Goal: Find contact information: Find contact information

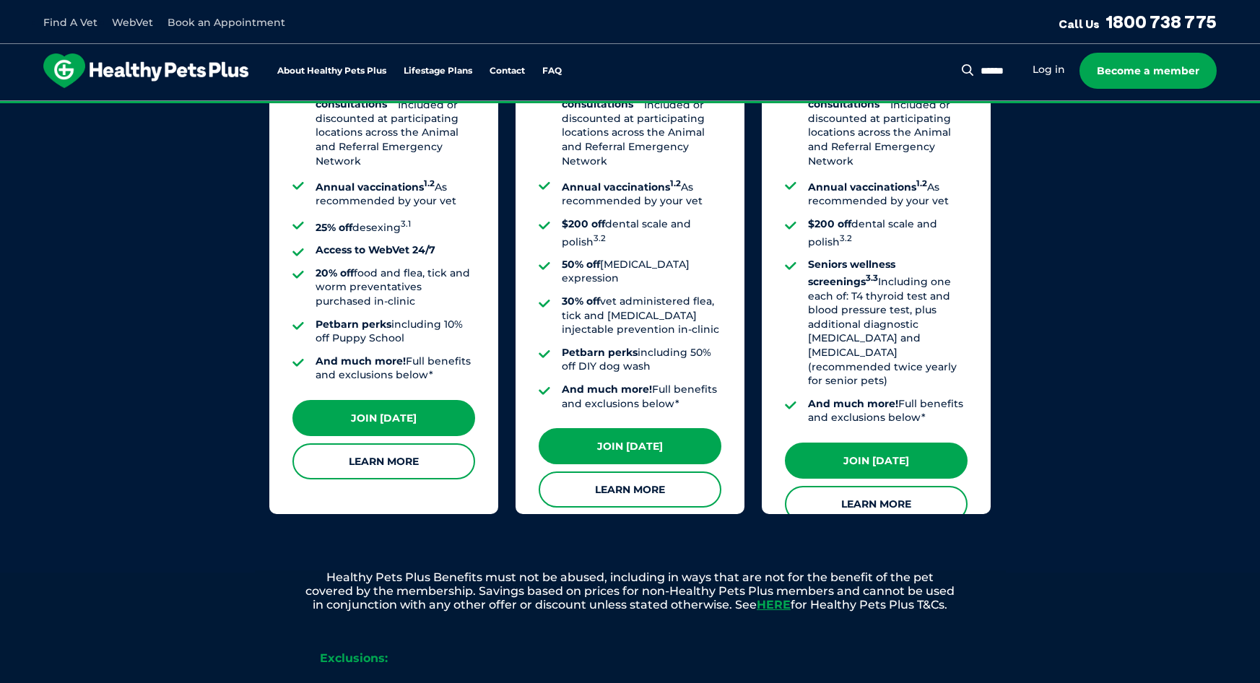
scroll to position [1227, 0]
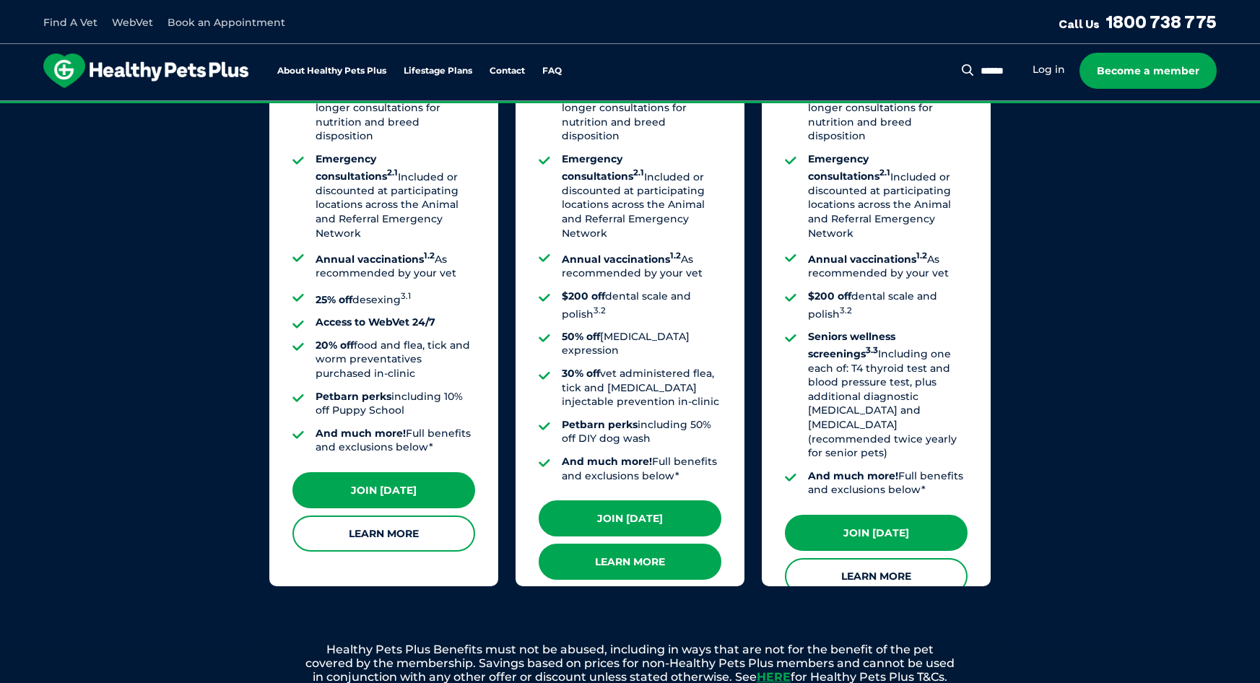
click at [630, 544] on link "Learn More" at bounding box center [630, 562] width 183 height 36
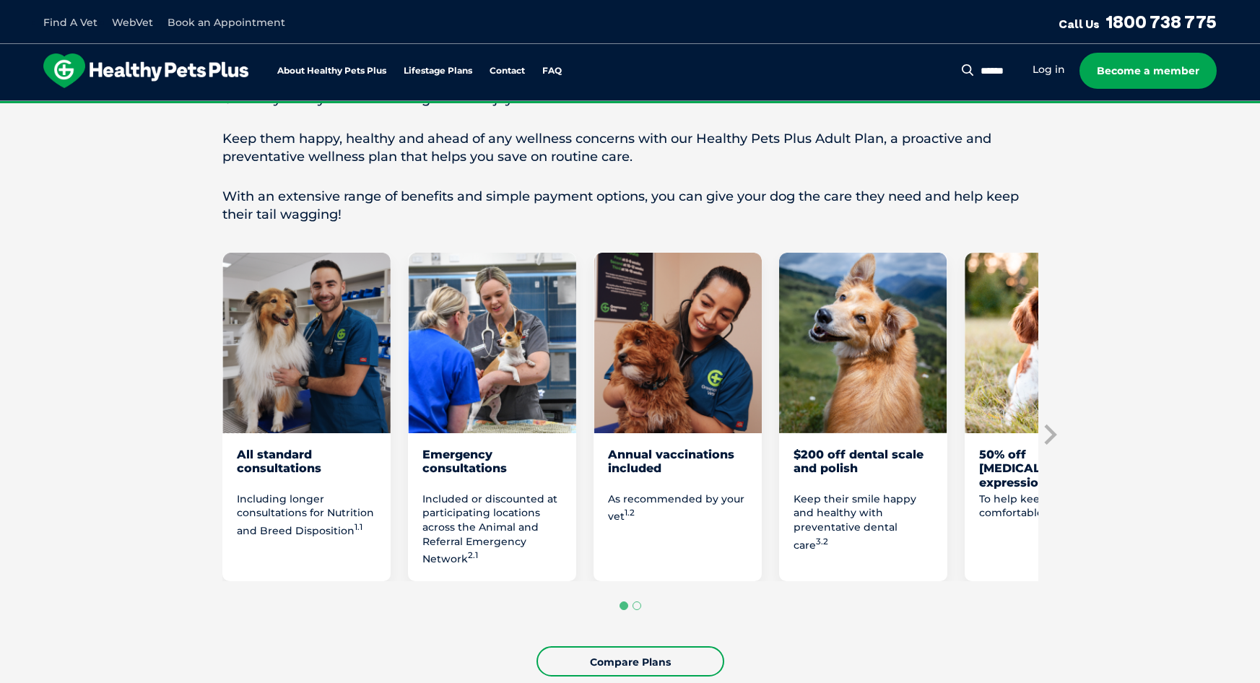
scroll to position [650, 0]
click at [624, 658] on link "Compare Plans" at bounding box center [630, 662] width 188 height 30
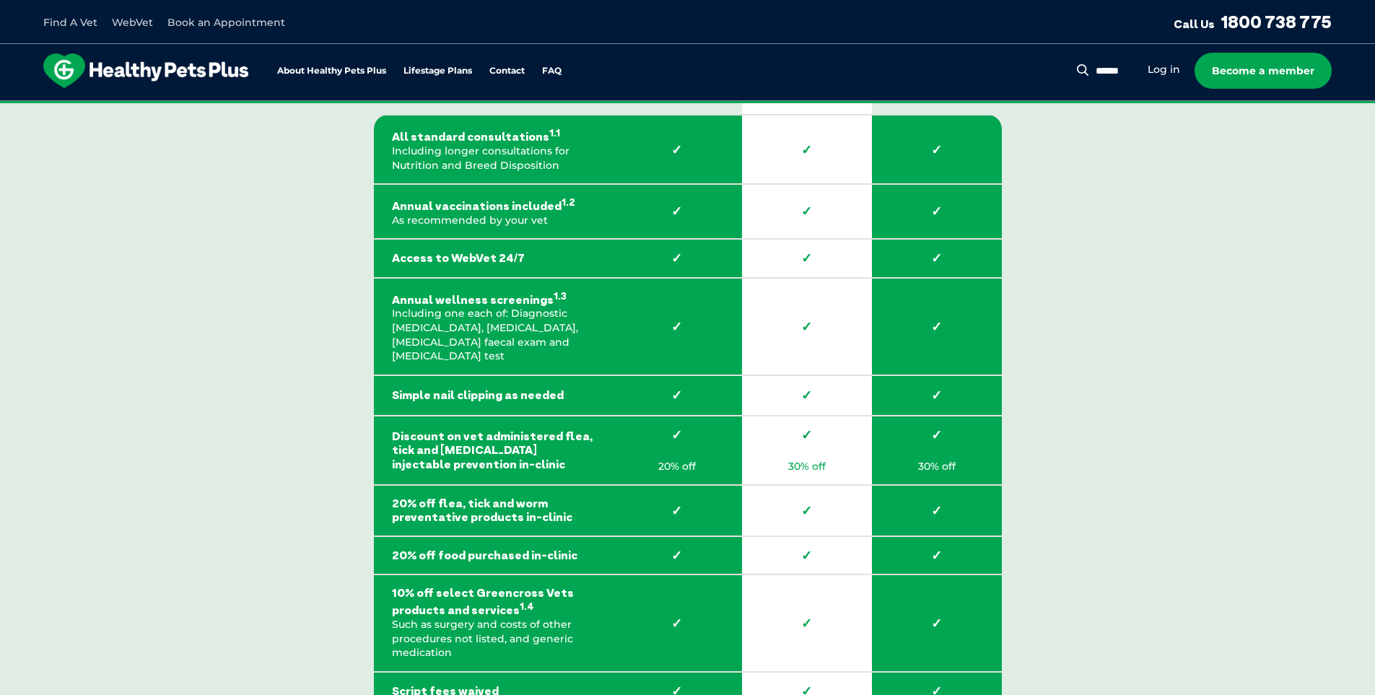
scroll to position [2121, 0]
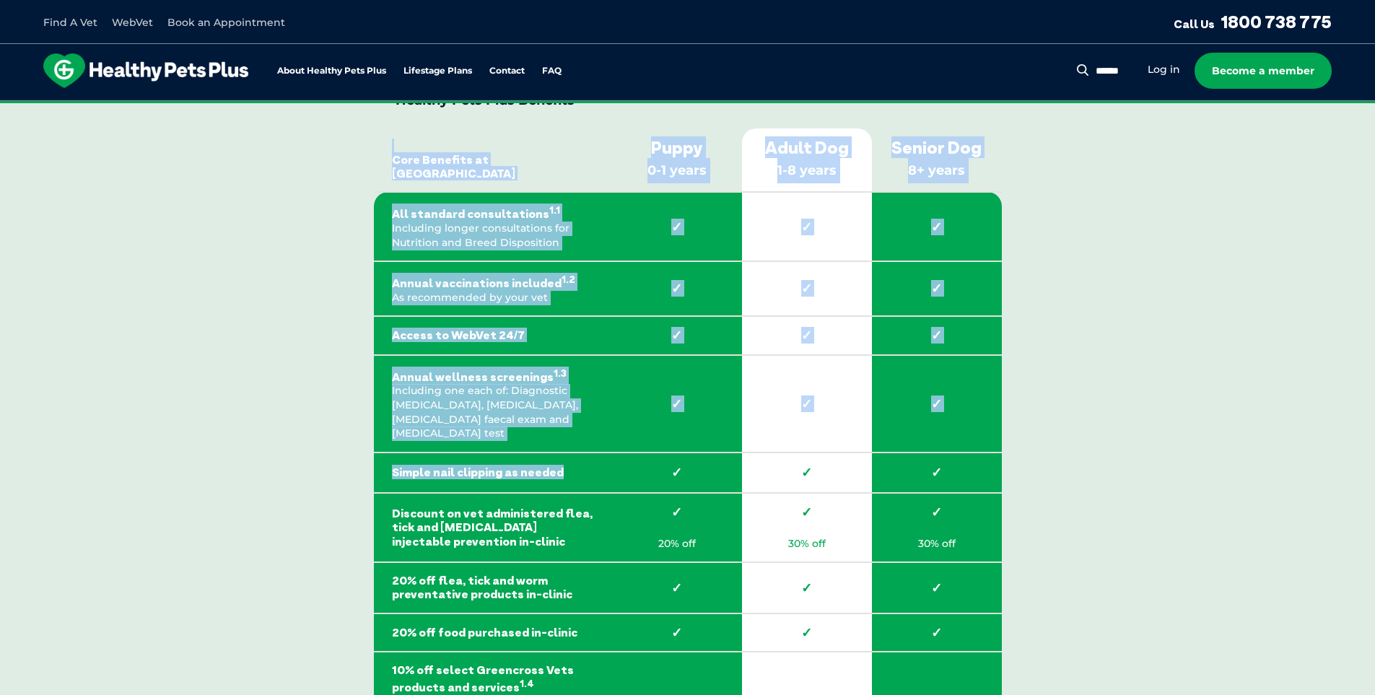
drag, startPoint x: 573, startPoint y: 453, endPoint x: 340, endPoint y: 454, distance: 233.2
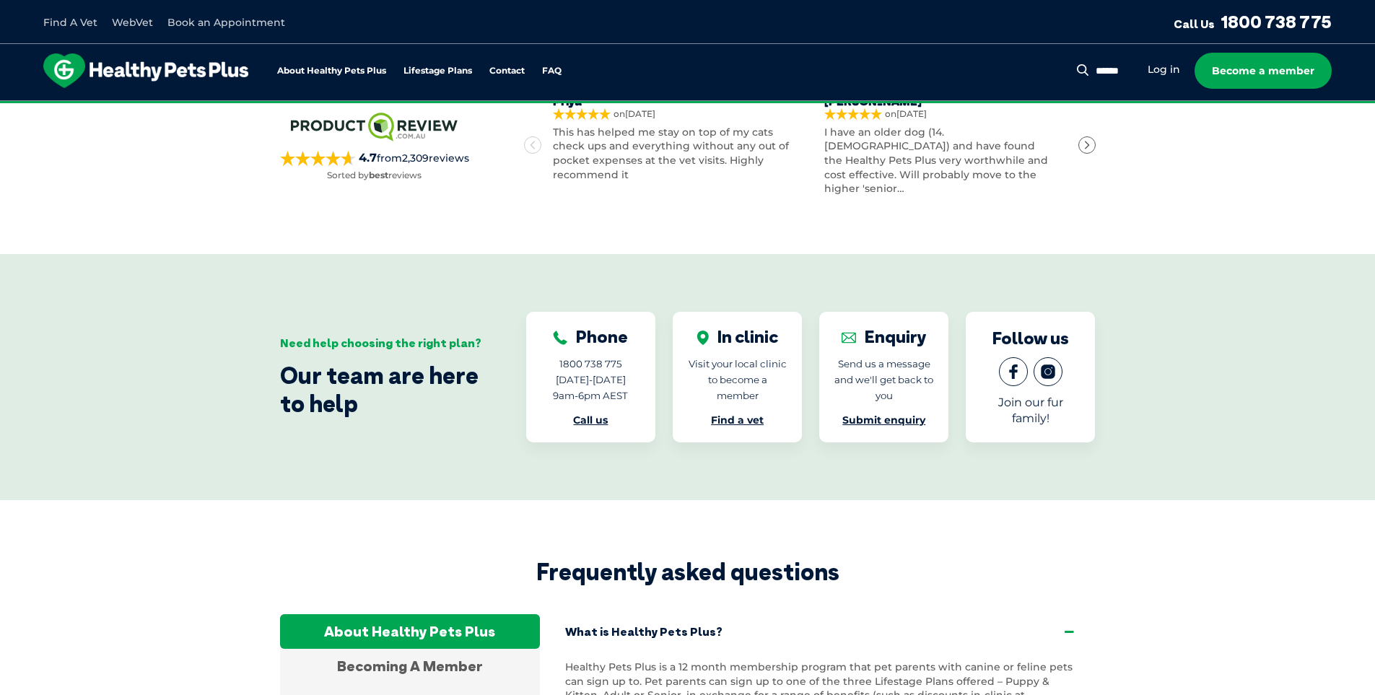
scroll to position [4720, 0]
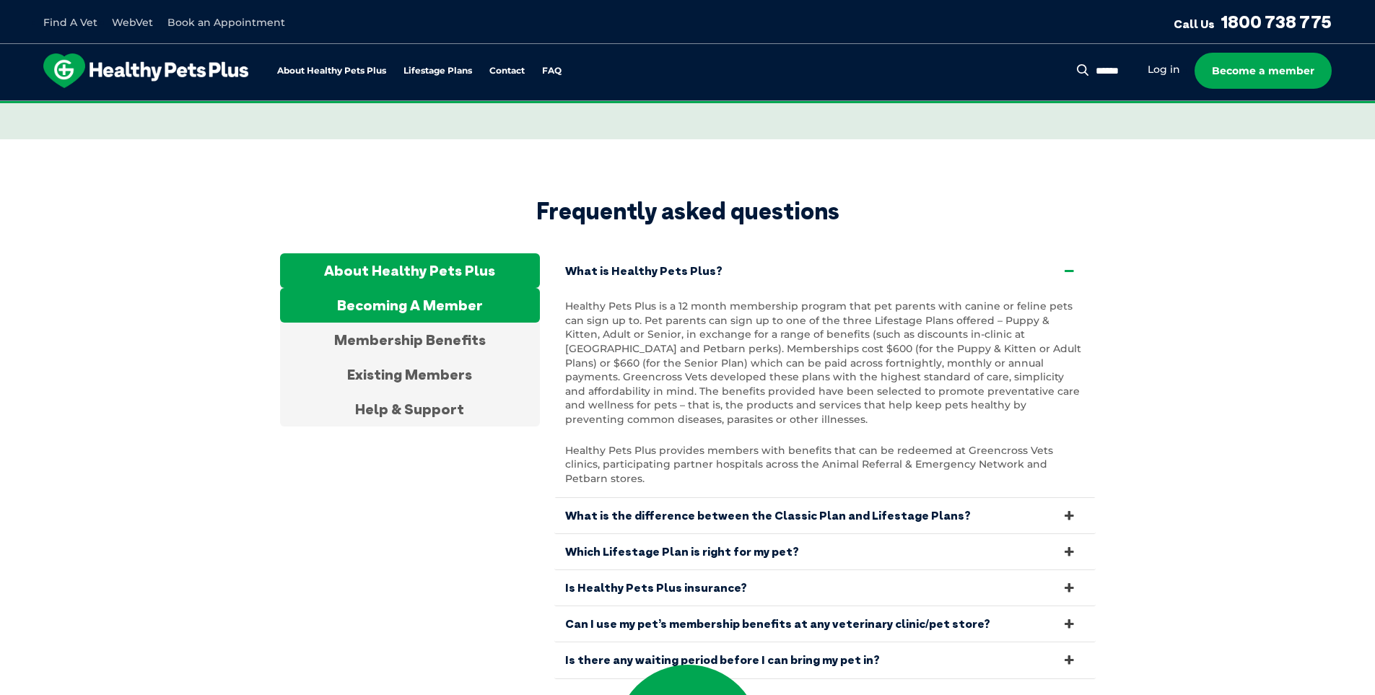
click at [431, 288] on div "Becoming A Member" at bounding box center [410, 305] width 260 height 35
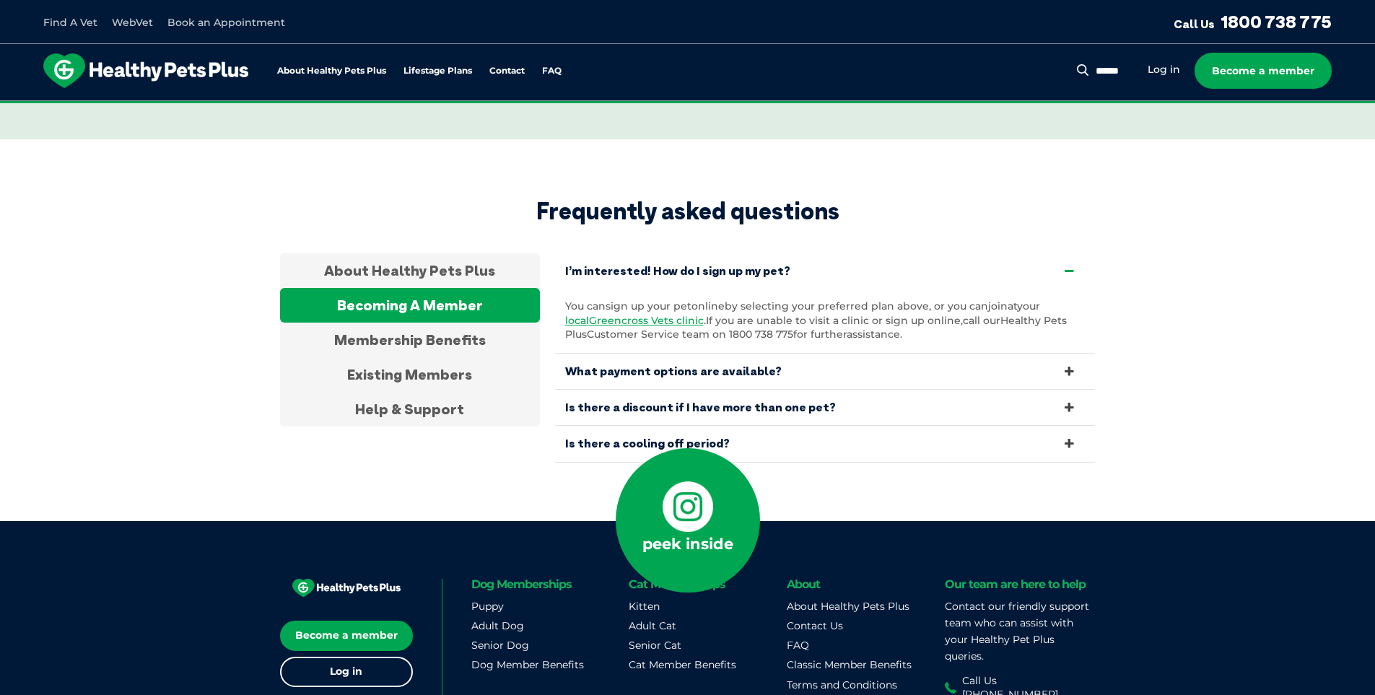
click at [684, 354] on link "What payment options are available?" at bounding box center [824, 371] width 541 height 35
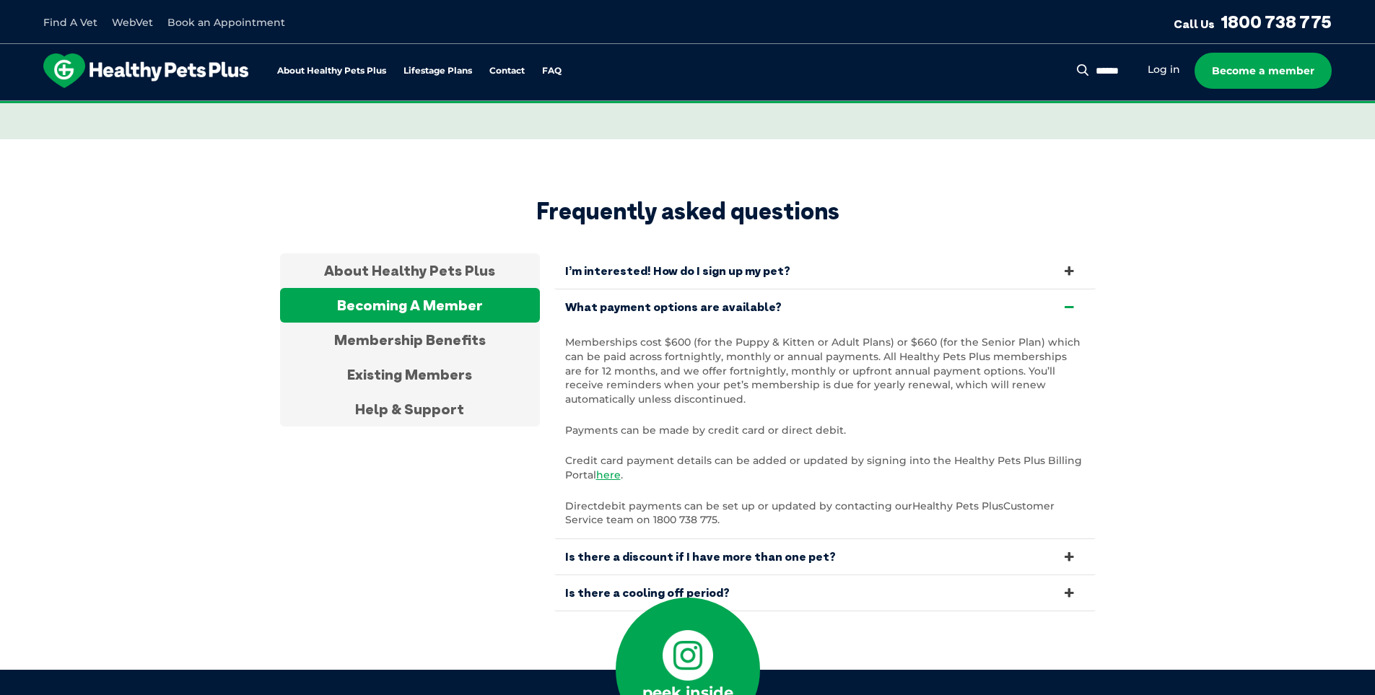
click at [710, 289] on link "What payment options are available?" at bounding box center [824, 306] width 541 height 35
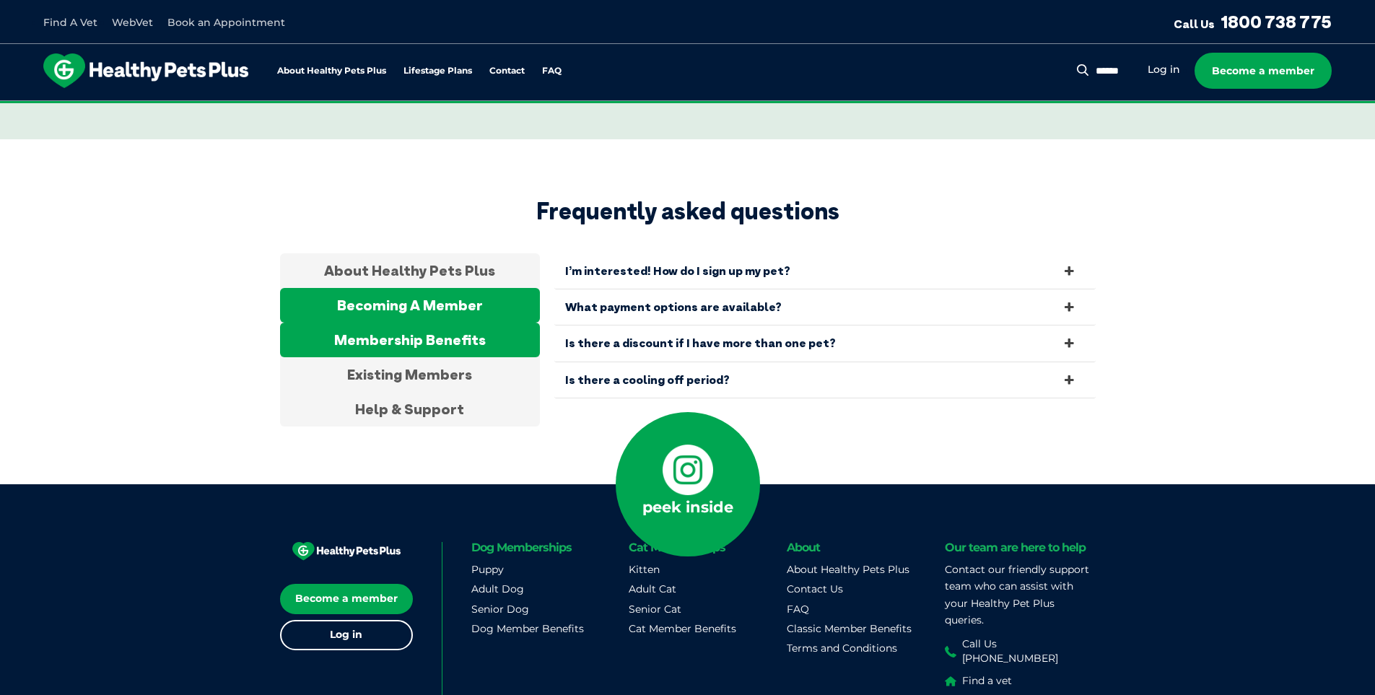
click at [430, 323] on div "Membership Benefits" at bounding box center [410, 340] width 260 height 35
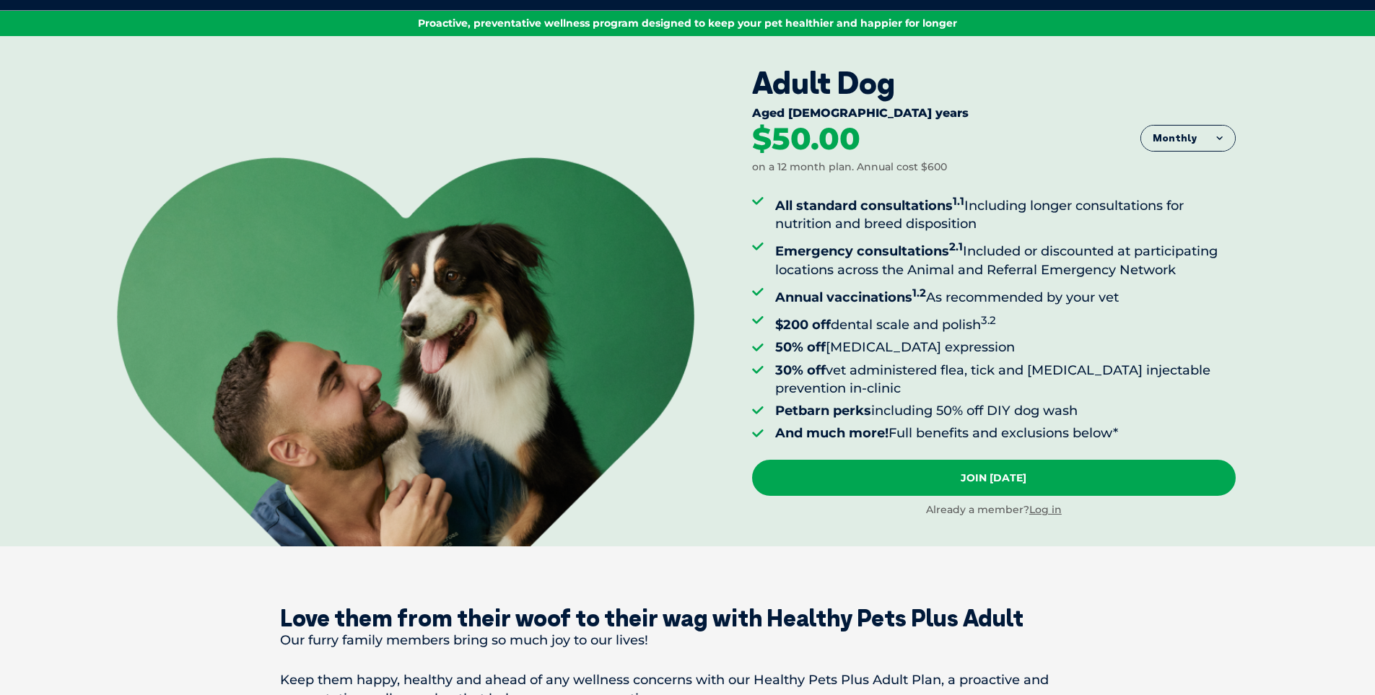
scroll to position [0, 0]
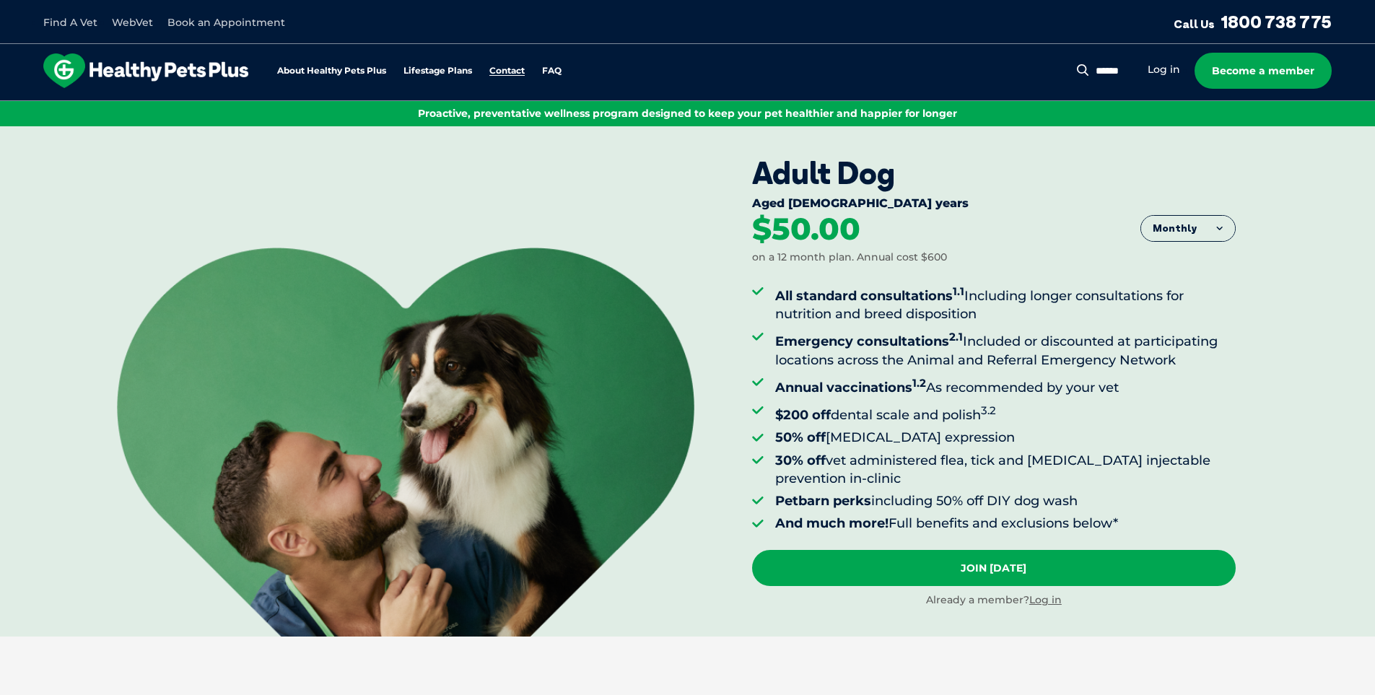
click at [500, 74] on link "Contact" at bounding box center [506, 70] width 35 height 9
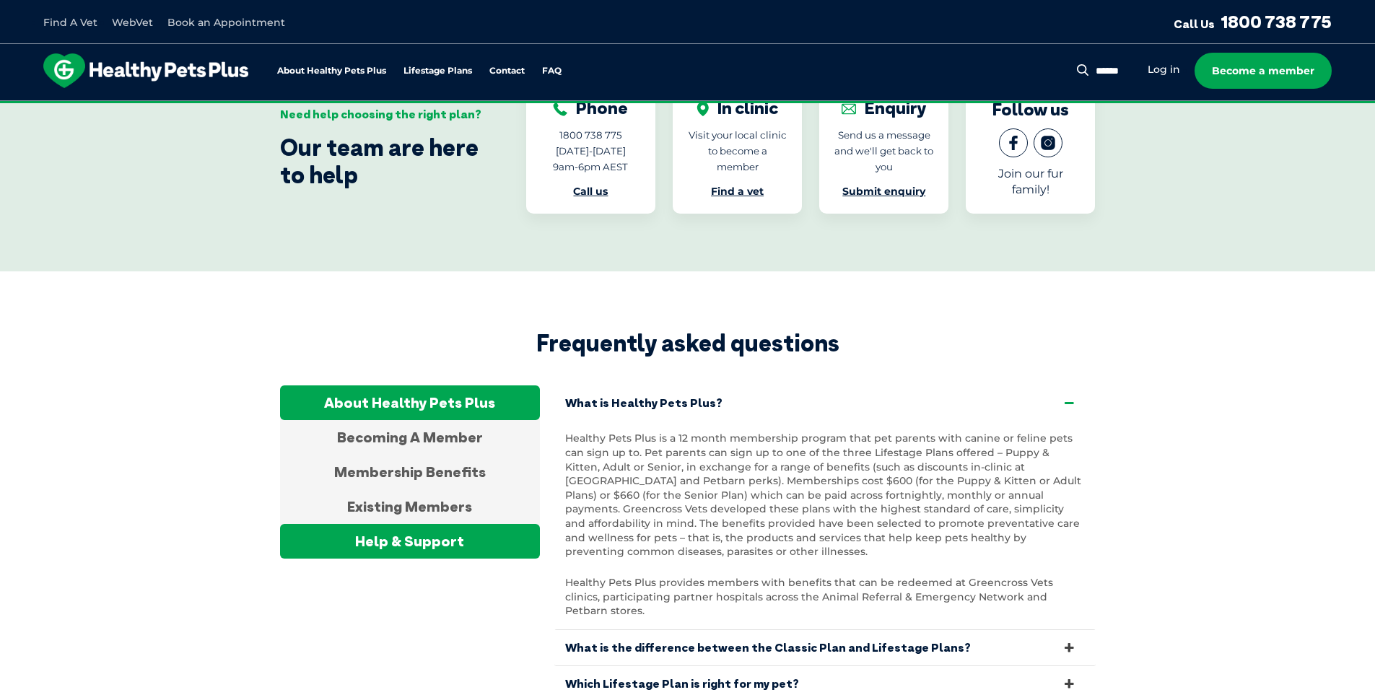
click at [436, 524] on div "Help & Support" at bounding box center [410, 541] width 260 height 35
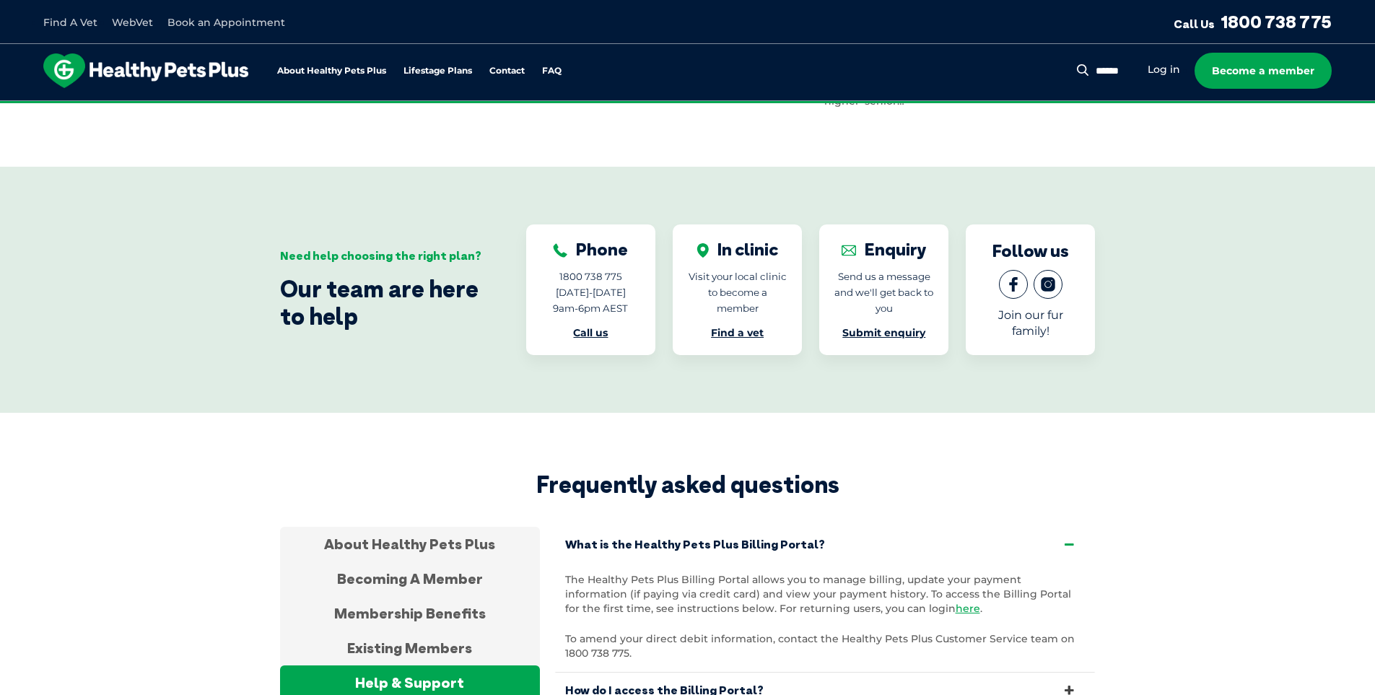
scroll to position [2364, 0]
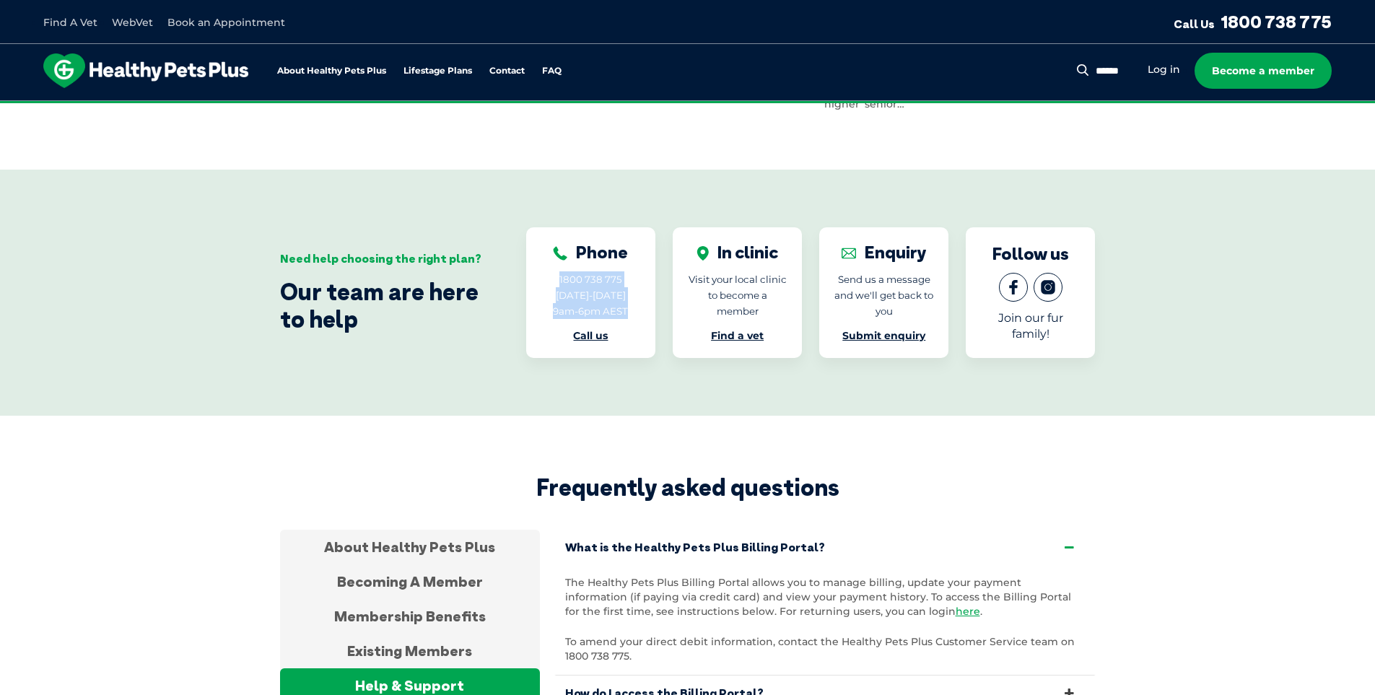
drag, startPoint x: 628, startPoint y: 289, endPoint x: 541, endPoint y: 253, distance: 93.8
click at [541, 253] on div "Phone 1800 738 775 [DATE]-[DATE] 9am-6pm AEST Call us" at bounding box center [591, 293] width 100 height 102
copy p "1800 738 775 [DATE]-[DATE] 9am-6pm AEST"
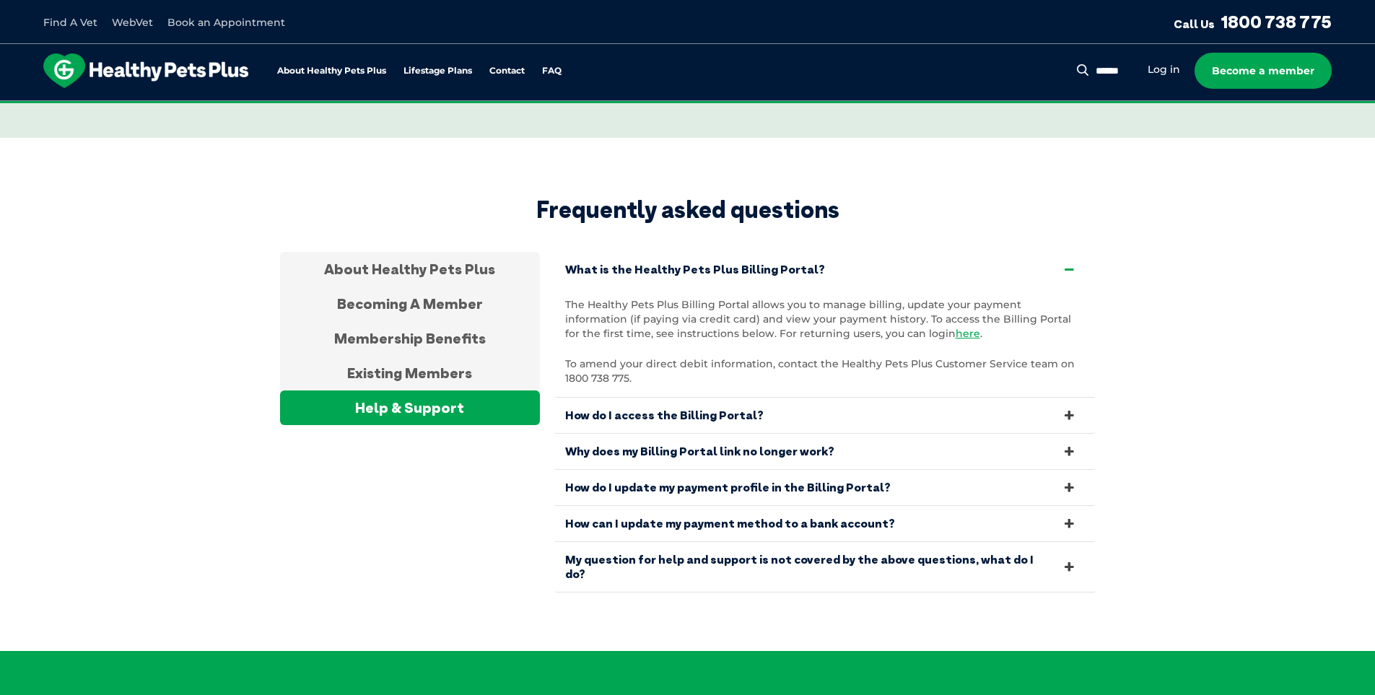
scroll to position [2484, 0]
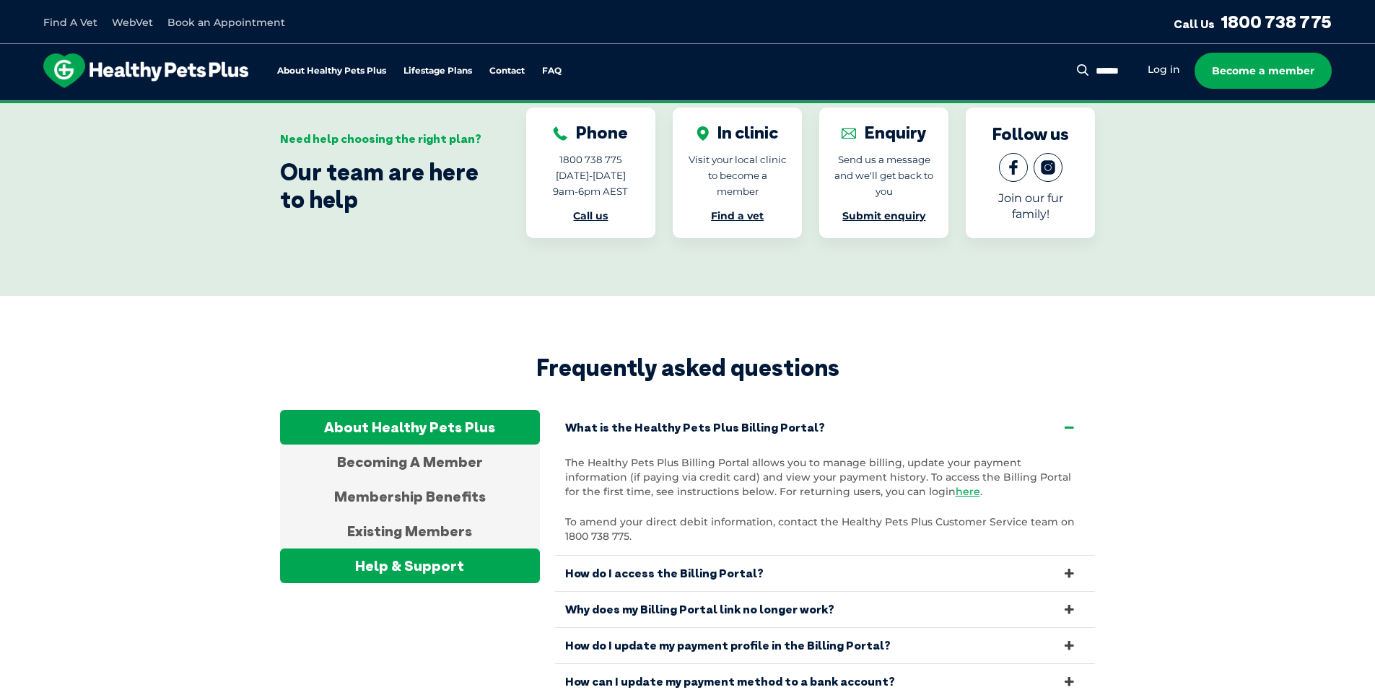
click at [422, 410] on div "About Healthy Pets Plus" at bounding box center [410, 427] width 260 height 35
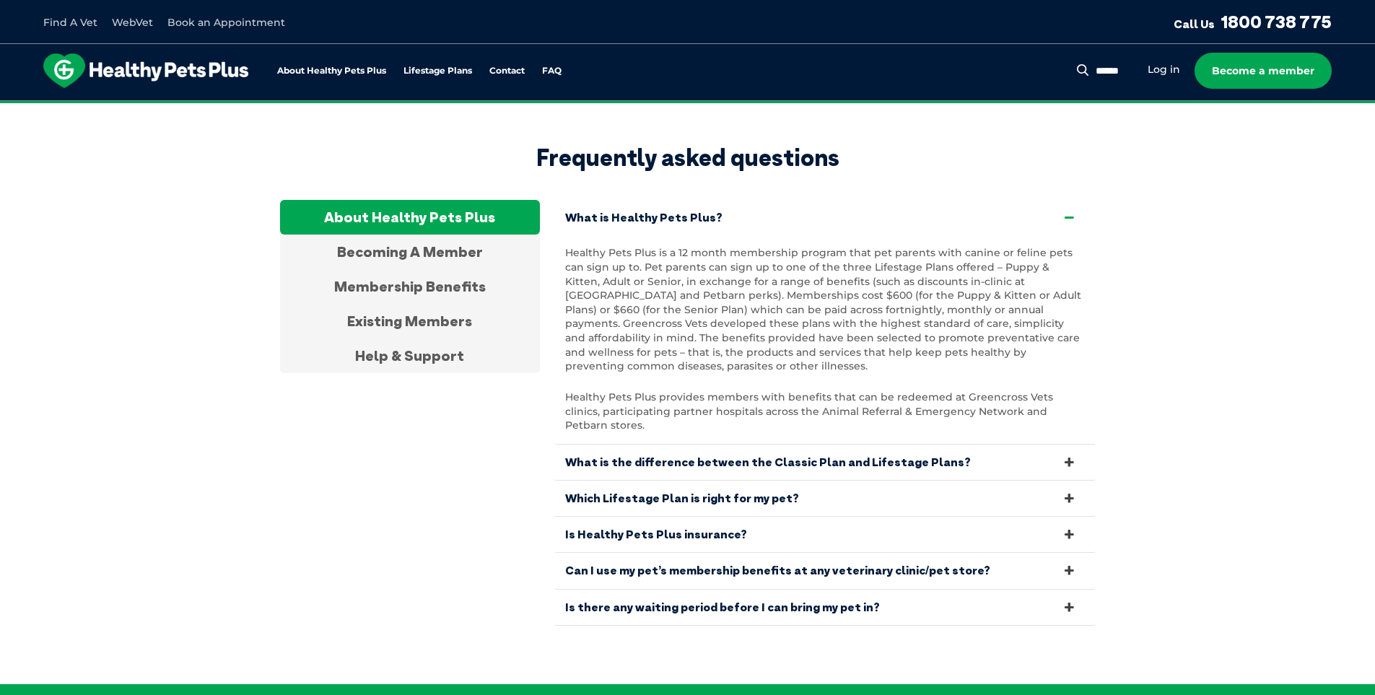
scroll to position [2845, 0]
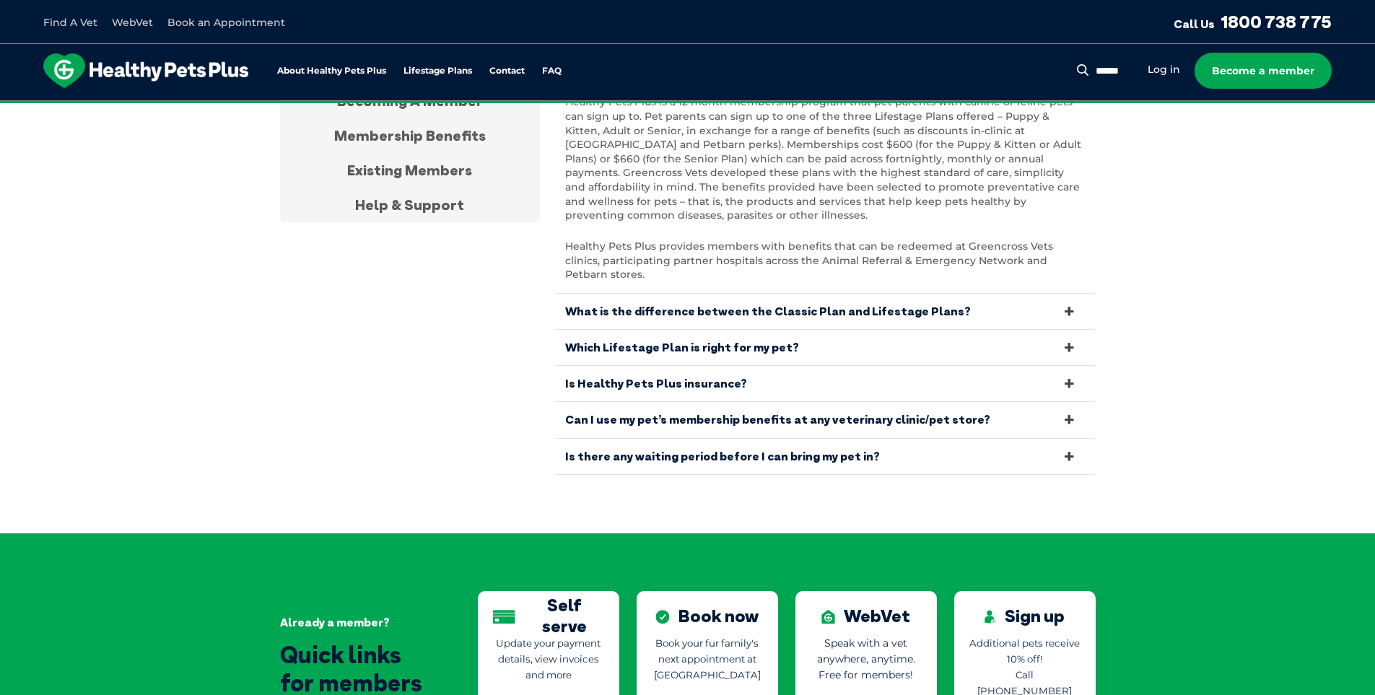
click at [198, 74] on img at bounding box center [145, 70] width 205 height 35
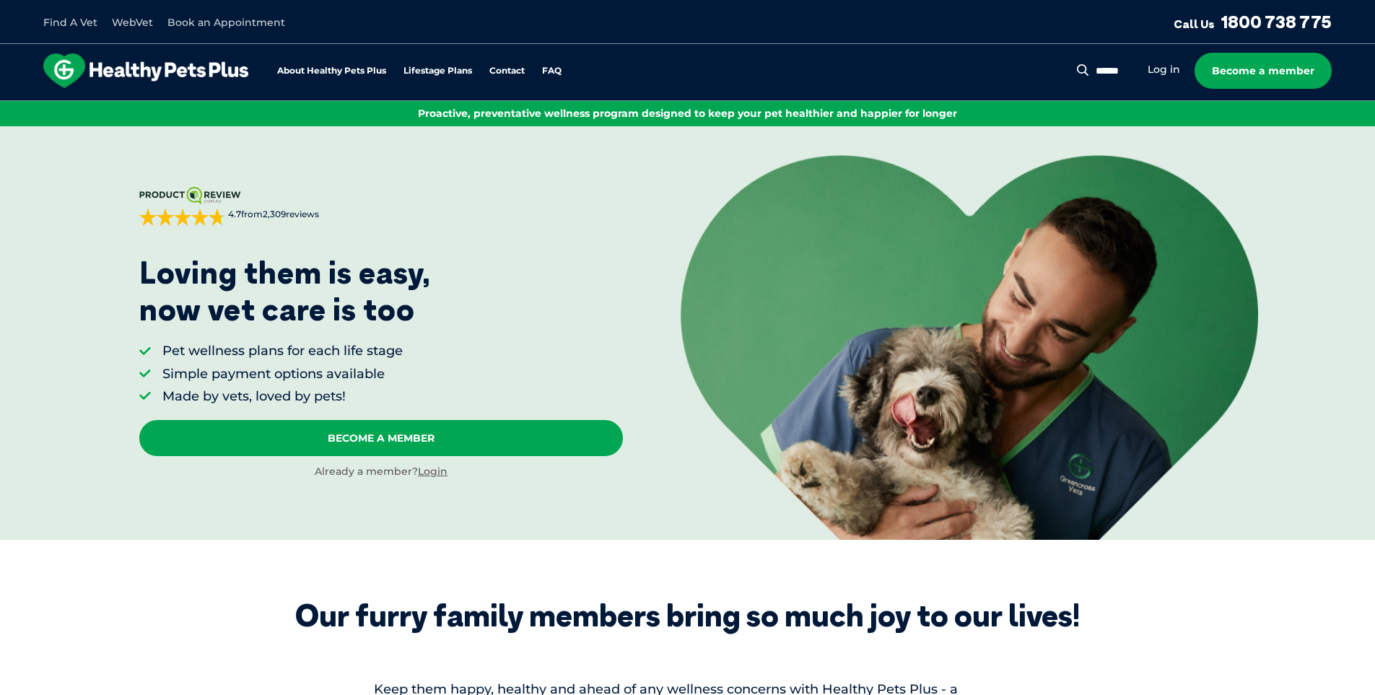
click at [1224, 621] on section "Our furry family members bring so much joy to our lives! Keep them happy, healt…" at bounding box center [687, 701] width 1375 height 322
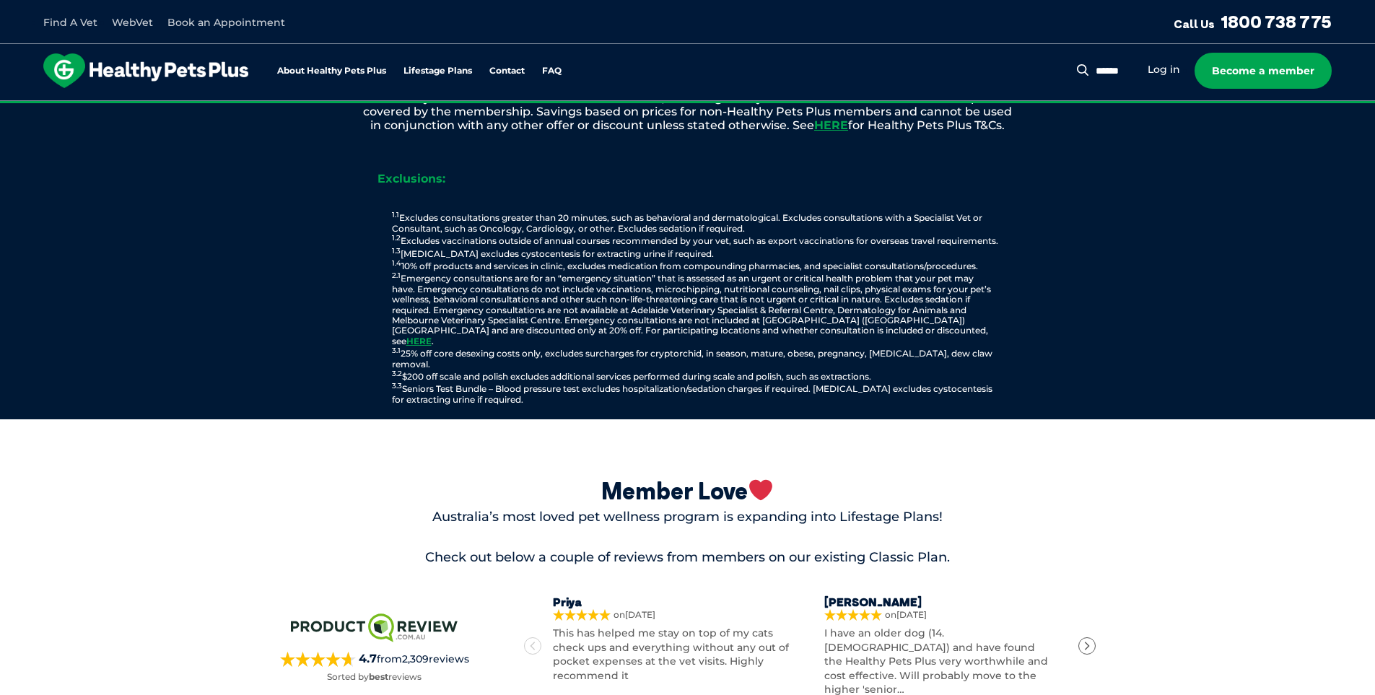
scroll to position [1631, 0]
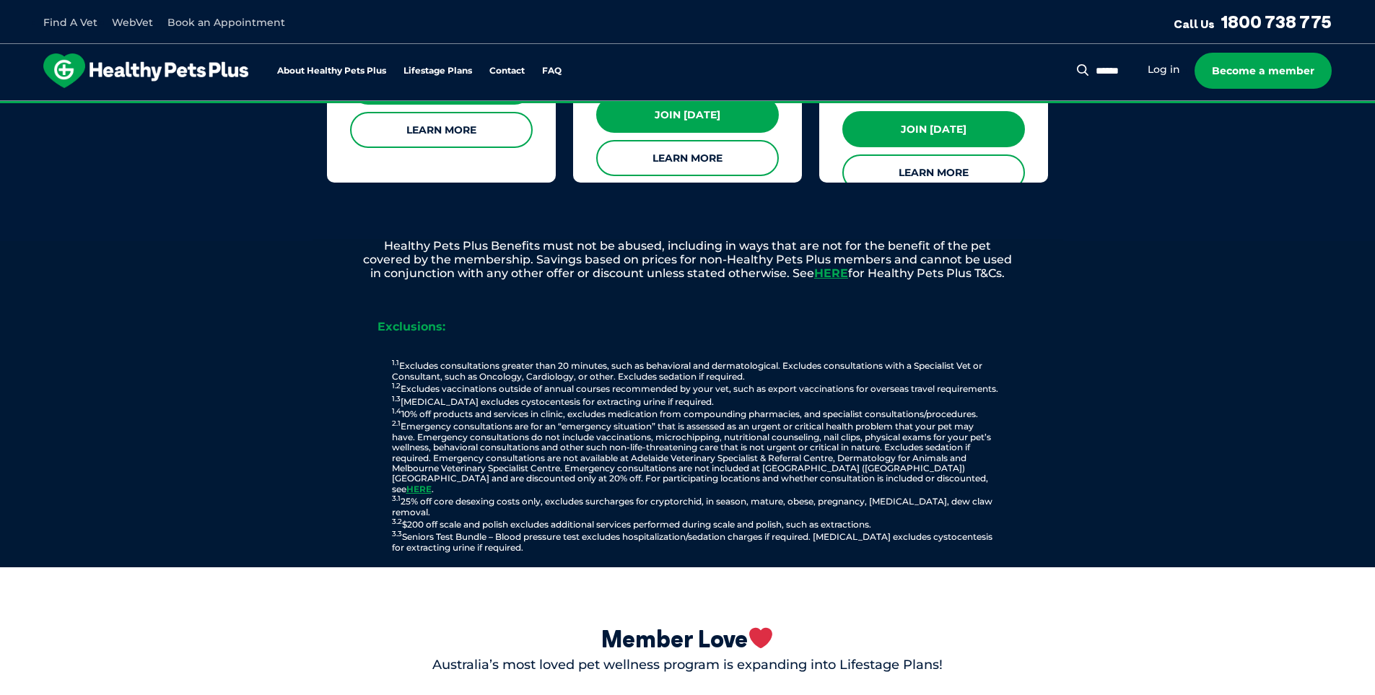
click at [1258, 18] on link "Call Us [PHONE_NUMBER]" at bounding box center [1253, 22] width 158 height 22
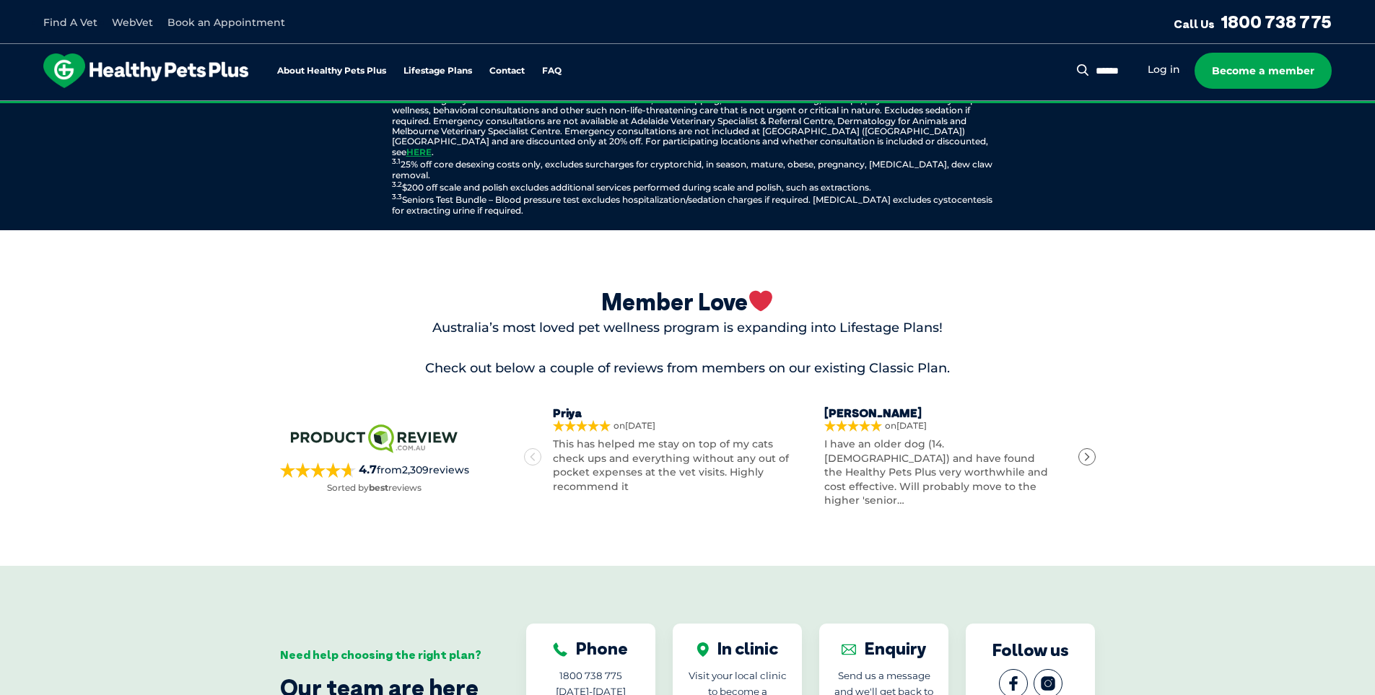
scroll to position [2136, 0]
